Goal: Task Accomplishment & Management: Use online tool/utility

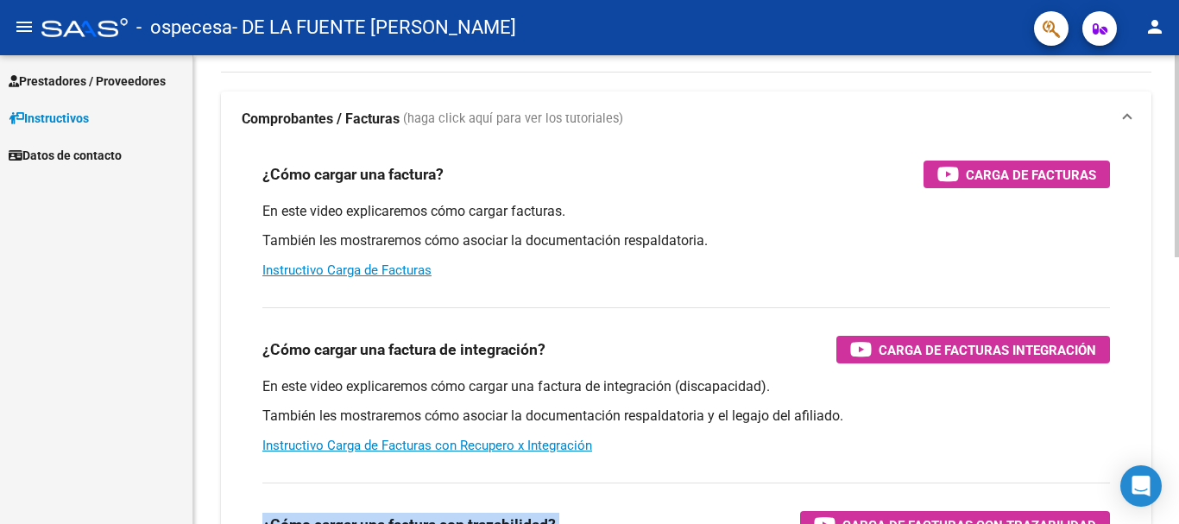
click at [1171, 519] on div "Instructivos y Video Tutoriales SAAS Centro de Ayuda - Administración de O.S. C…" at bounding box center [685, 509] width 985 height 1088
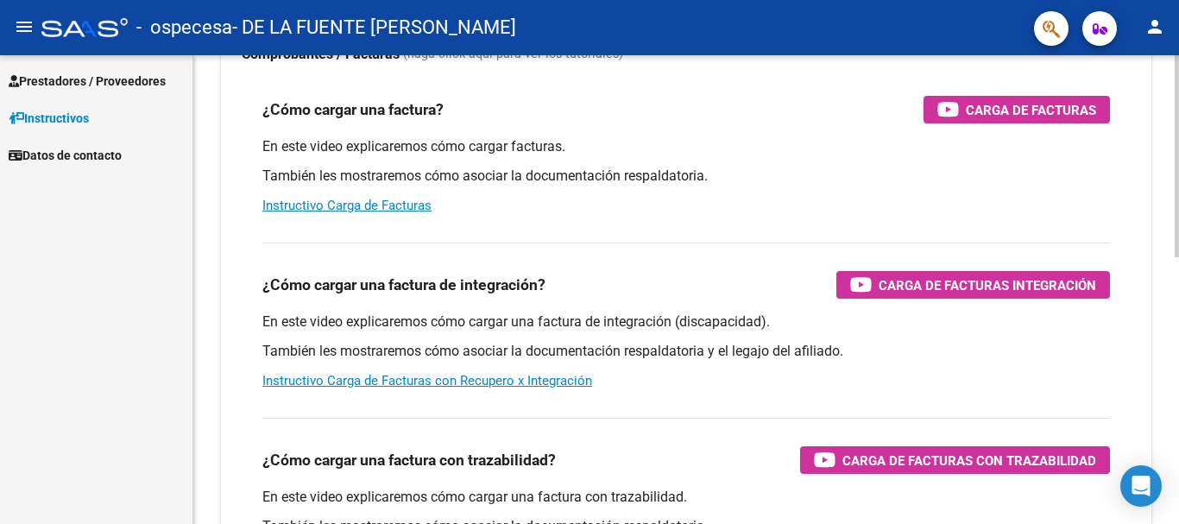
click at [1171, 519] on div "Instructivos y Video Tutoriales SAAS Centro de Ayuda - Administración de O.S. C…" at bounding box center [685, 444] width 985 height 1088
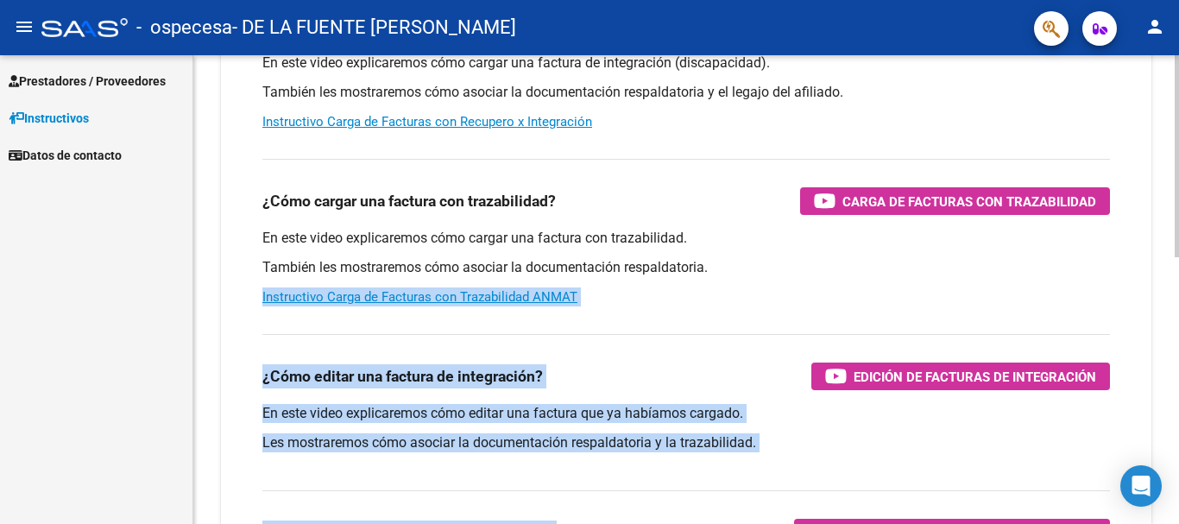
click at [1171, 519] on div "Instructivos y Video Tutoriales SAAS Centro de Ayuda - Administración de O.S. C…" at bounding box center [685, 185] width 985 height 1088
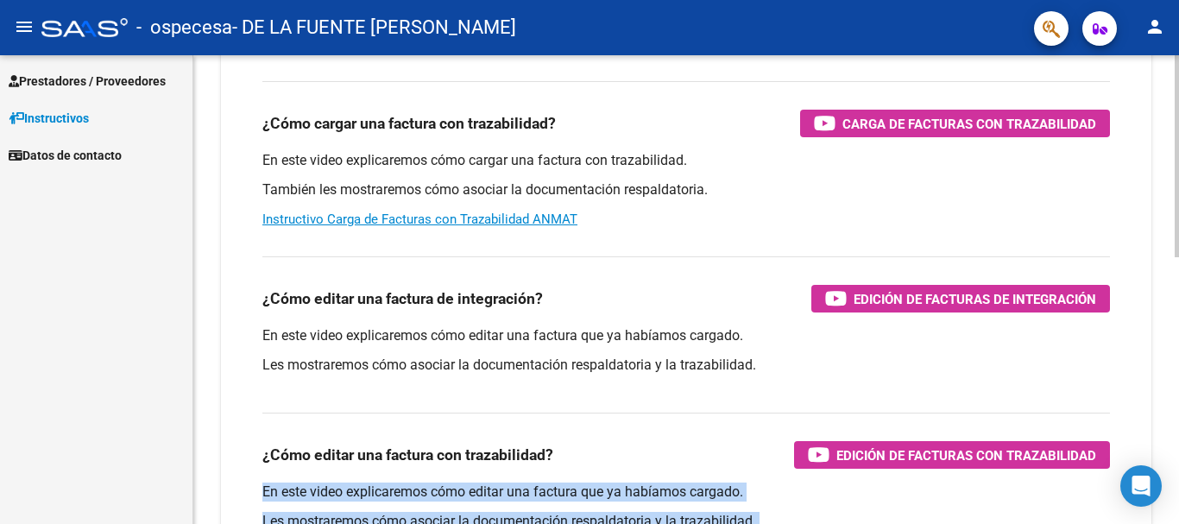
scroll to position [582, 0]
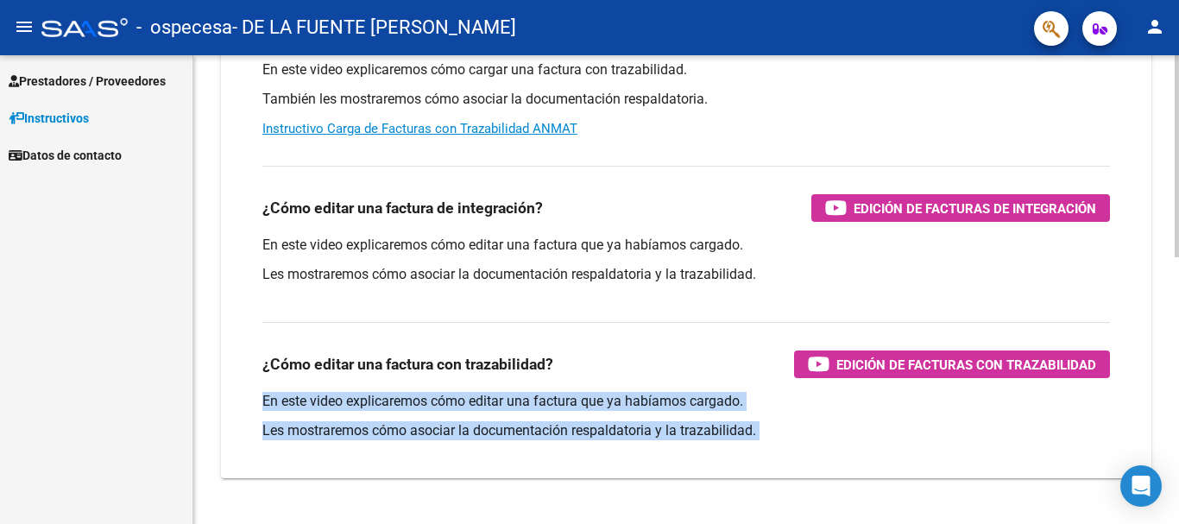
click at [1171, 519] on div "Instructivos y Video Tutoriales SAAS Centro de Ayuda - Administración de O.S. C…" at bounding box center [685, 17] width 985 height 1088
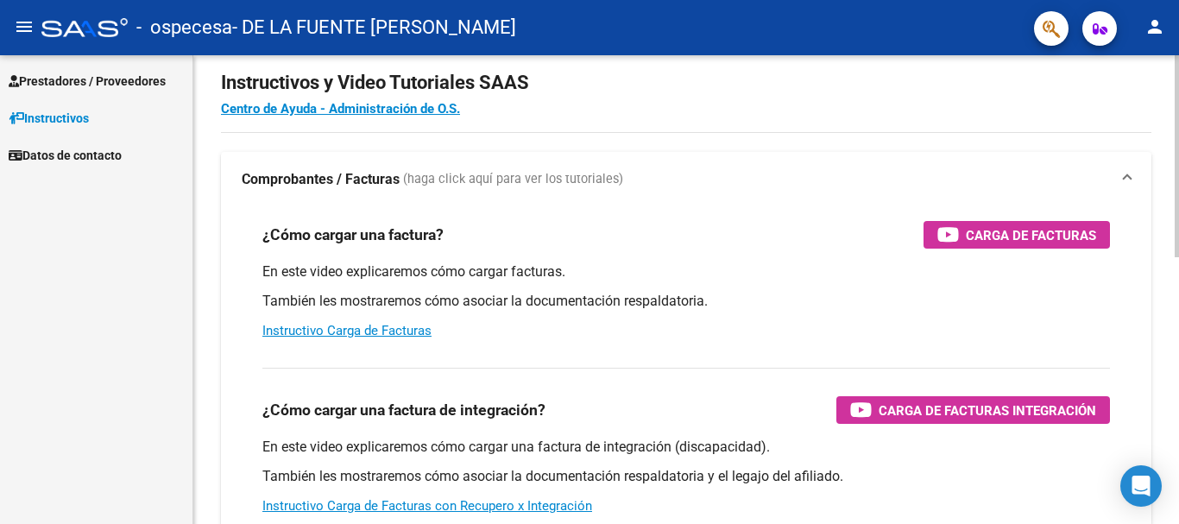
scroll to position [0, 0]
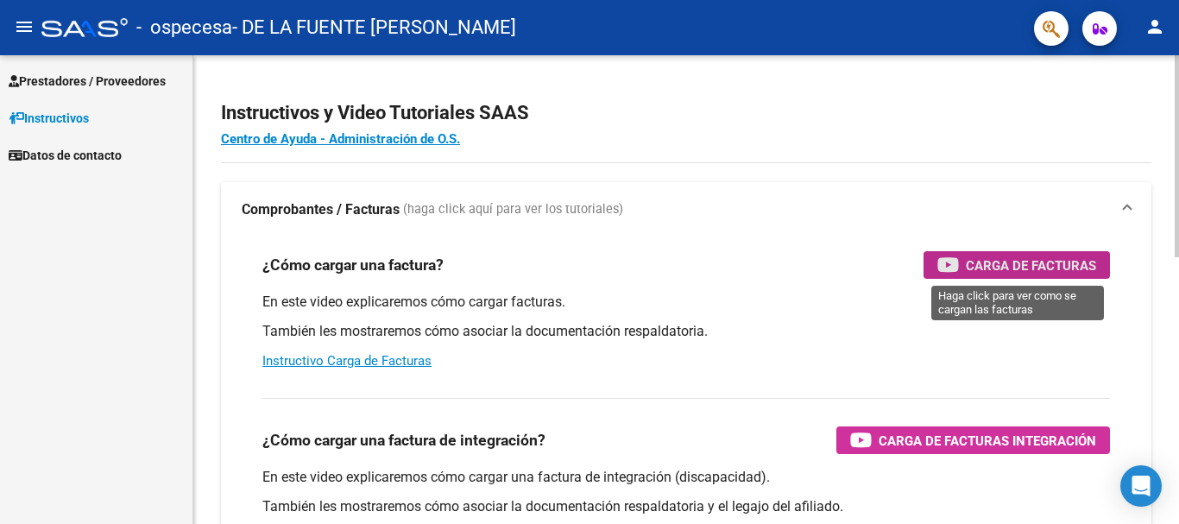
click at [991, 259] on span "Carga de Facturas" at bounding box center [1031, 266] width 130 height 22
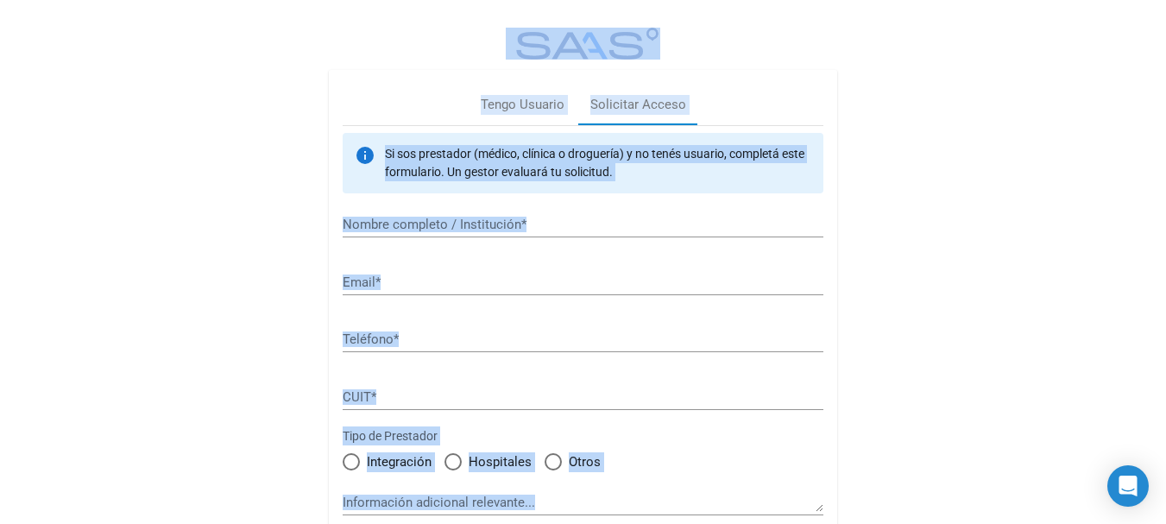
click at [1055, 205] on div "Tengo Usuario Solicitar Acceso info Si sos prestador (médico, clínica o droguer…" at bounding box center [583, 288] width 1166 height 577
click at [533, 101] on div "Tengo Usuario" at bounding box center [523, 105] width 84 height 20
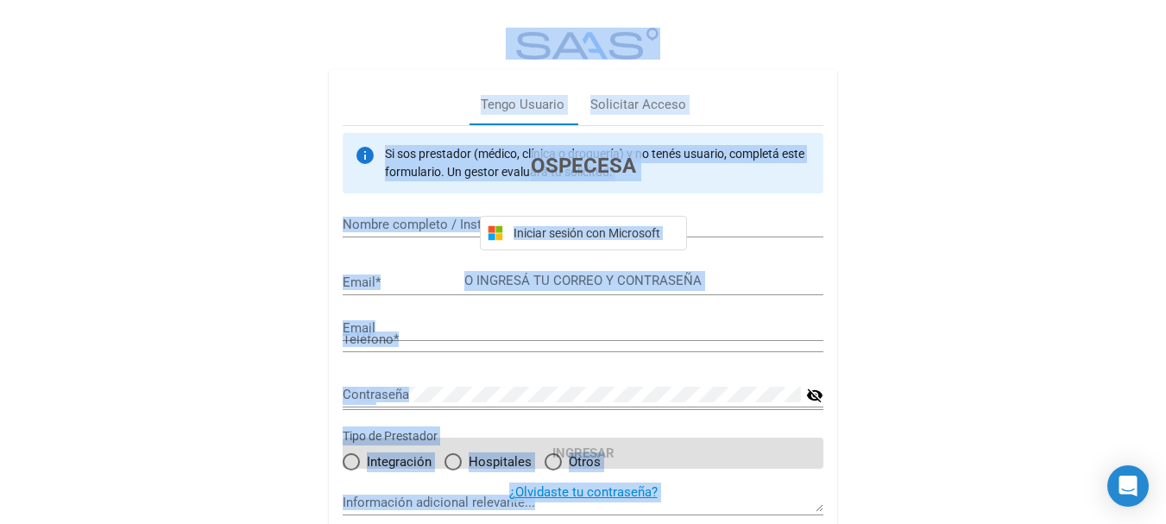
type input "[EMAIL_ADDRESS][DOMAIN_NAME]"
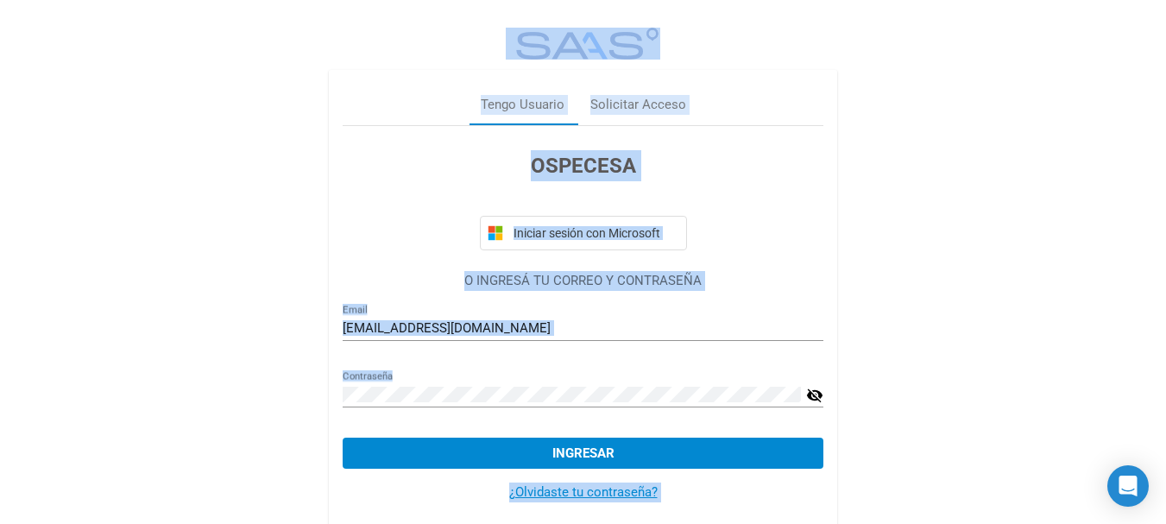
click at [580, 441] on button "Ingresar" at bounding box center [583, 452] width 481 height 31
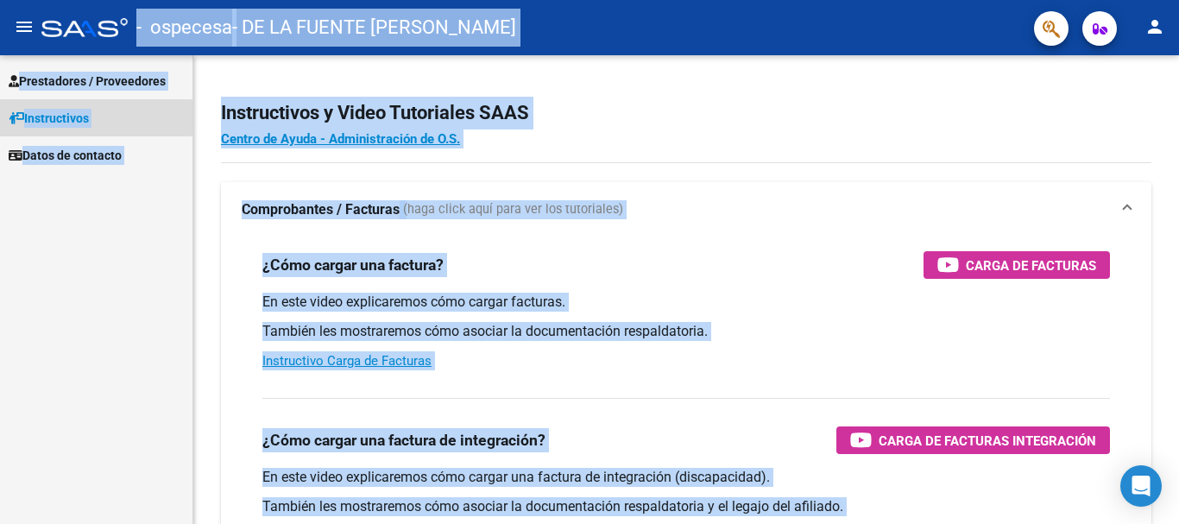
click at [73, 114] on span "Instructivos" at bounding box center [49, 118] width 80 height 19
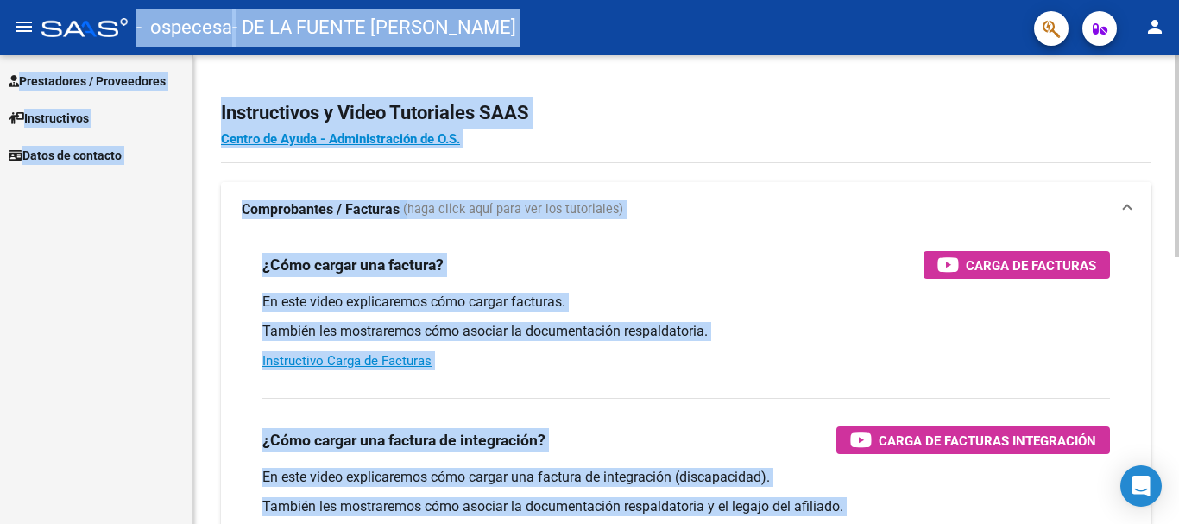
click at [377, 202] on strong "Comprobantes / Facturas" at bounding box center [321, 209] width 158 height 19
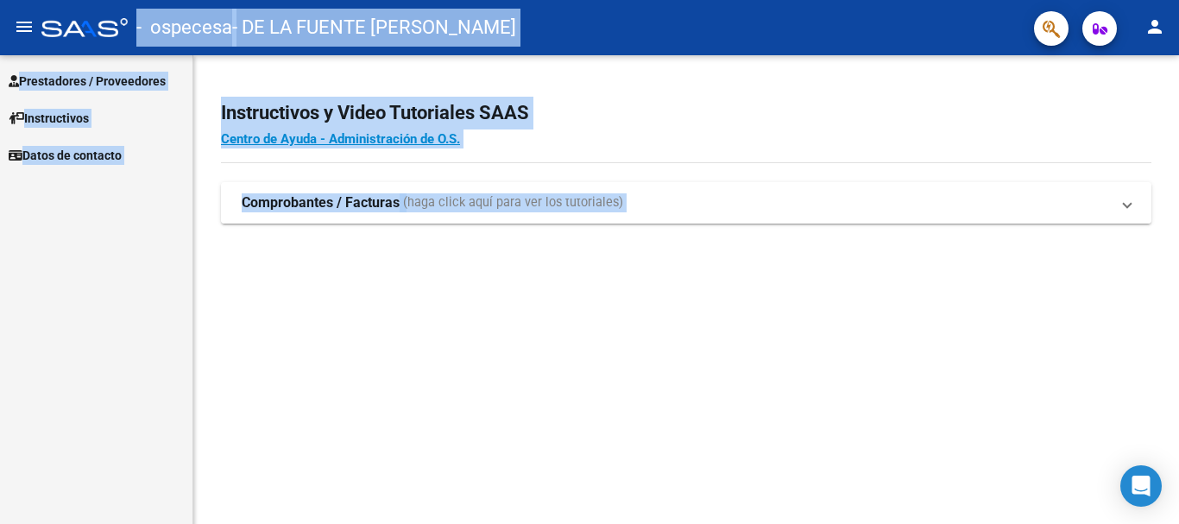
click at [1122, 205] on span "Comprobantes / Facturas (haga click aquí para ver los tutoriales)" at bounding box center [683, 202] width 882 height 19
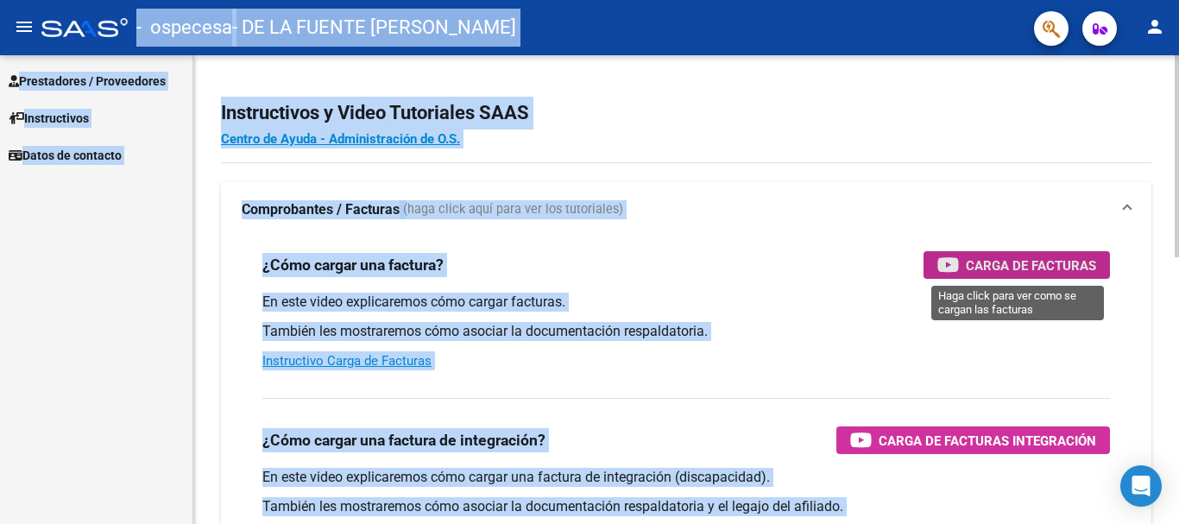
click at [1049, 257] on span "Carga de Facturas" at bounding box center [1031, 266] width 130 height 22
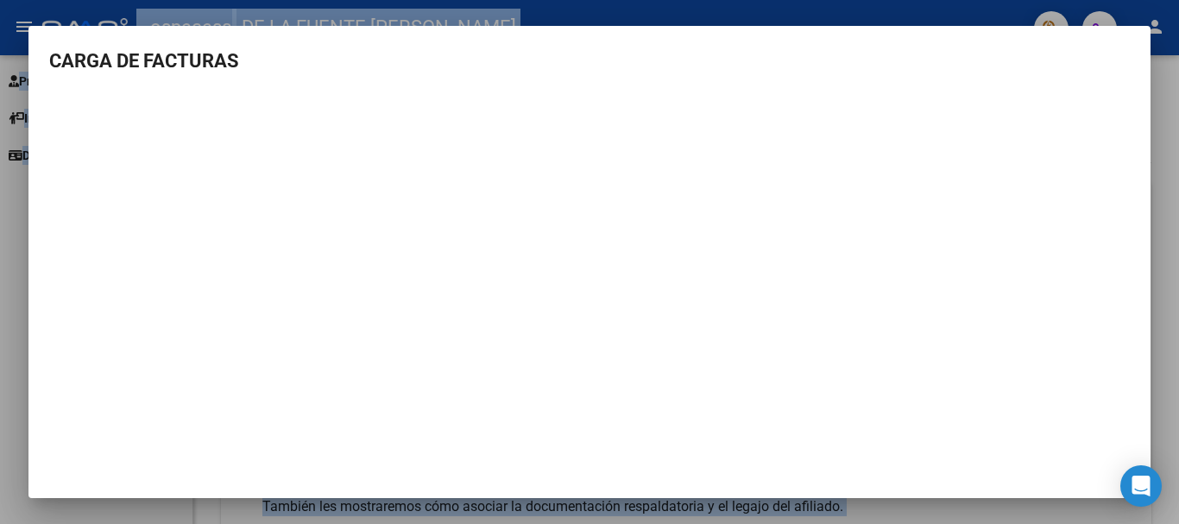
scroll to position [2, 0]
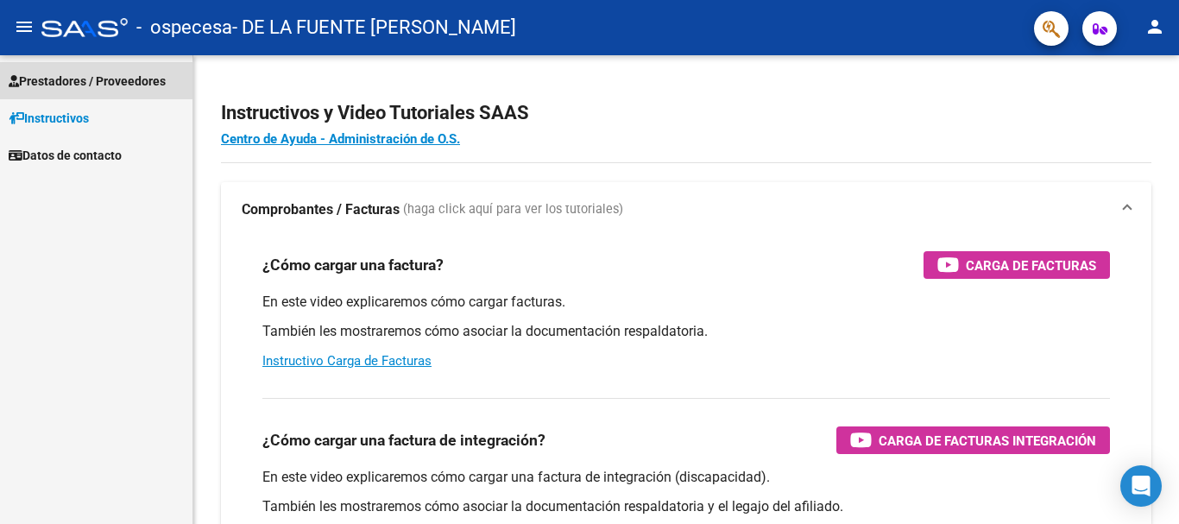
click at [110, 76] on span "Prestadores / Proveedores" at bounding box center [87, 81] width 157 height 19
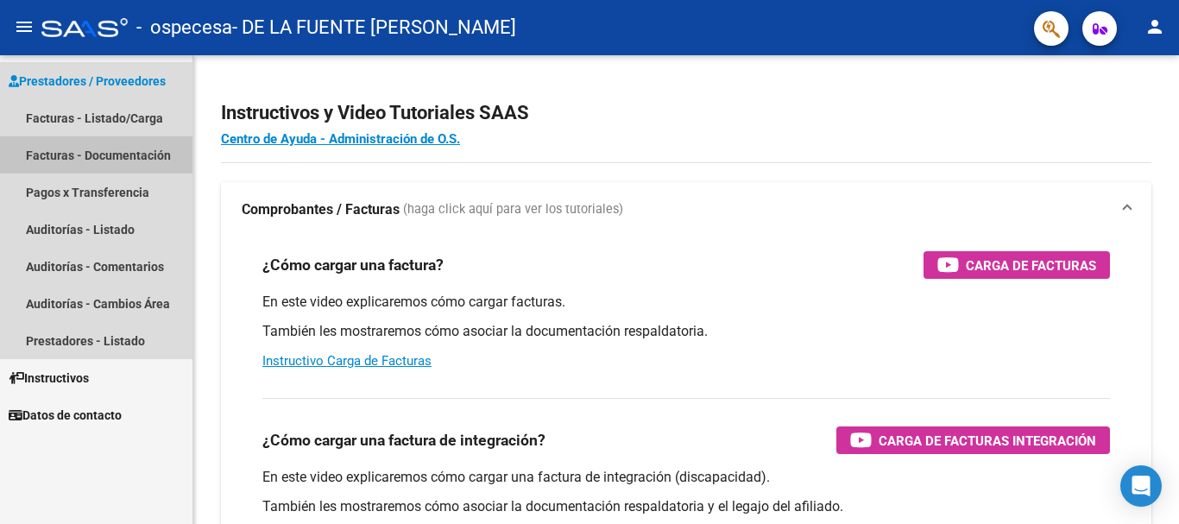
click at [114, 151] on link "Facturas - Documentación" at bounding box center [96, 154] width 192 height 37
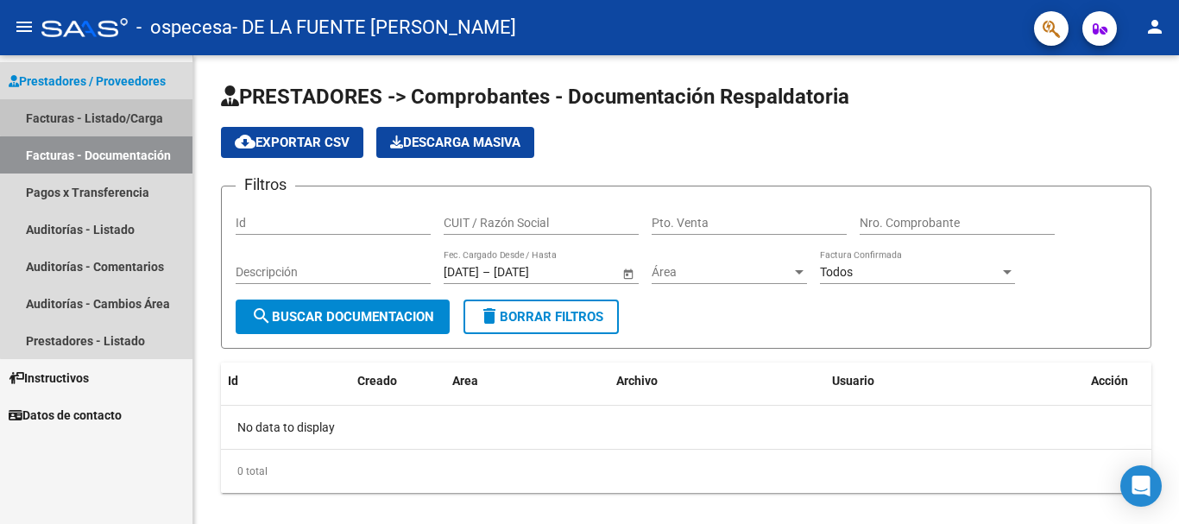
click at [98, 110] on link "Facturas - Listado/Carga" at bounding box center [96, 117] width 192 height 37
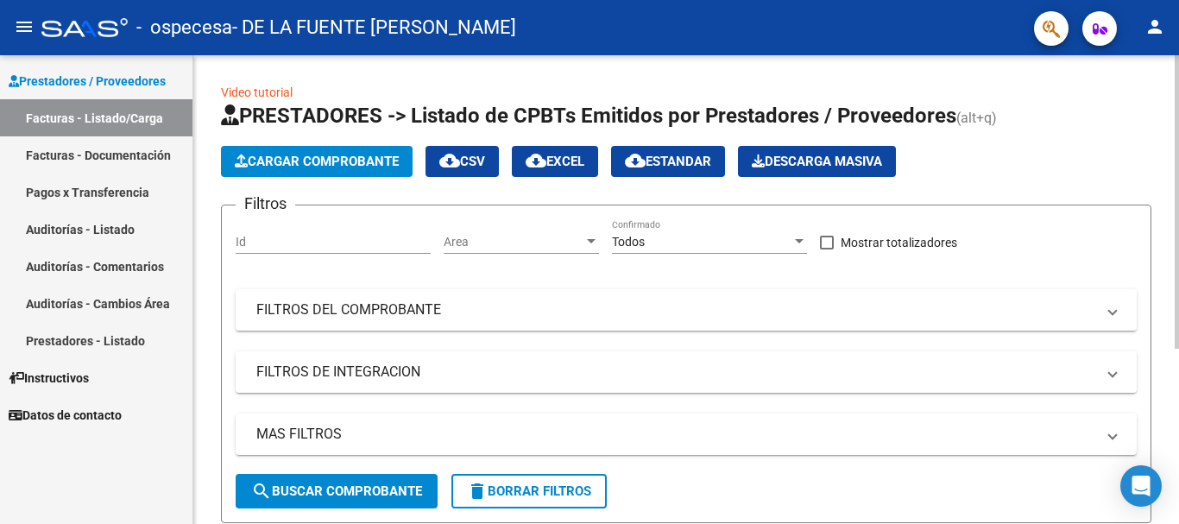
scroll to position [280, 0]
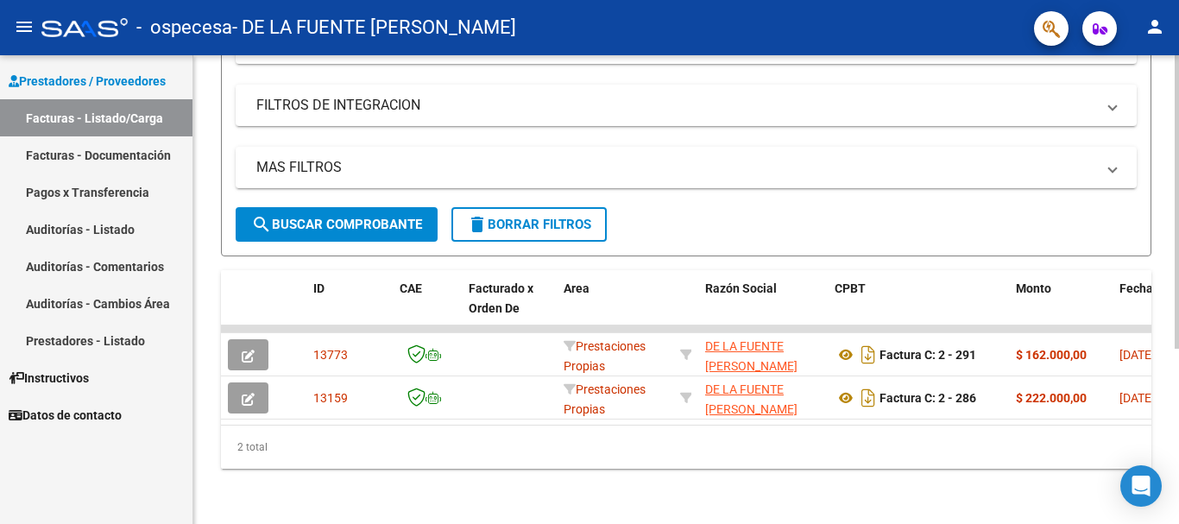
click at [1174, 516] on div at bounding box center [1176, 289] width 4 height 469
click at [1174, 516] on div at bounding box center [1176, 376] width 4 height 293
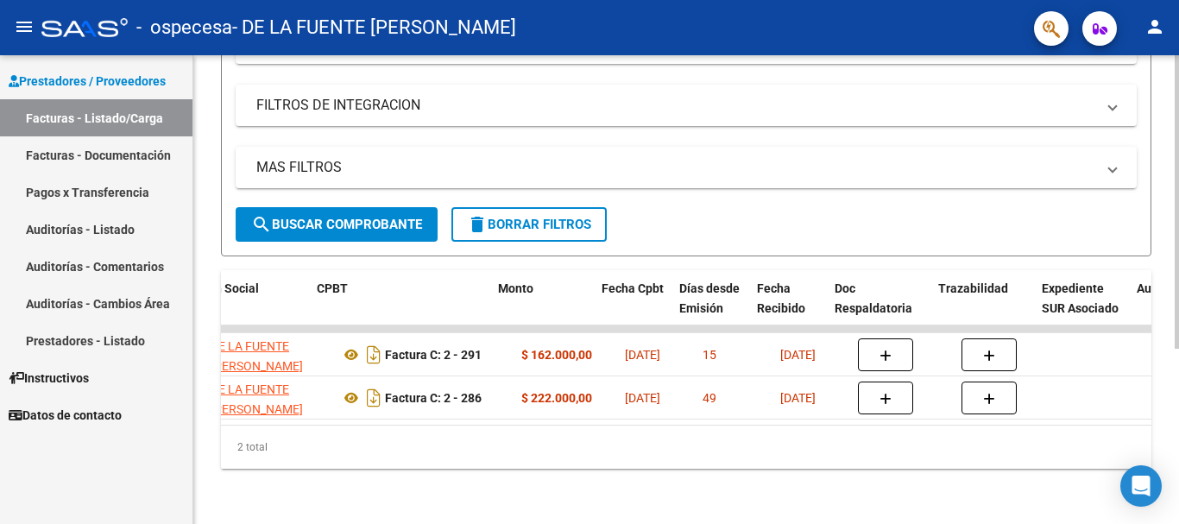
scroll to position [0, 552]
